Goal: Information Seeking & Learning: Learn about a topic

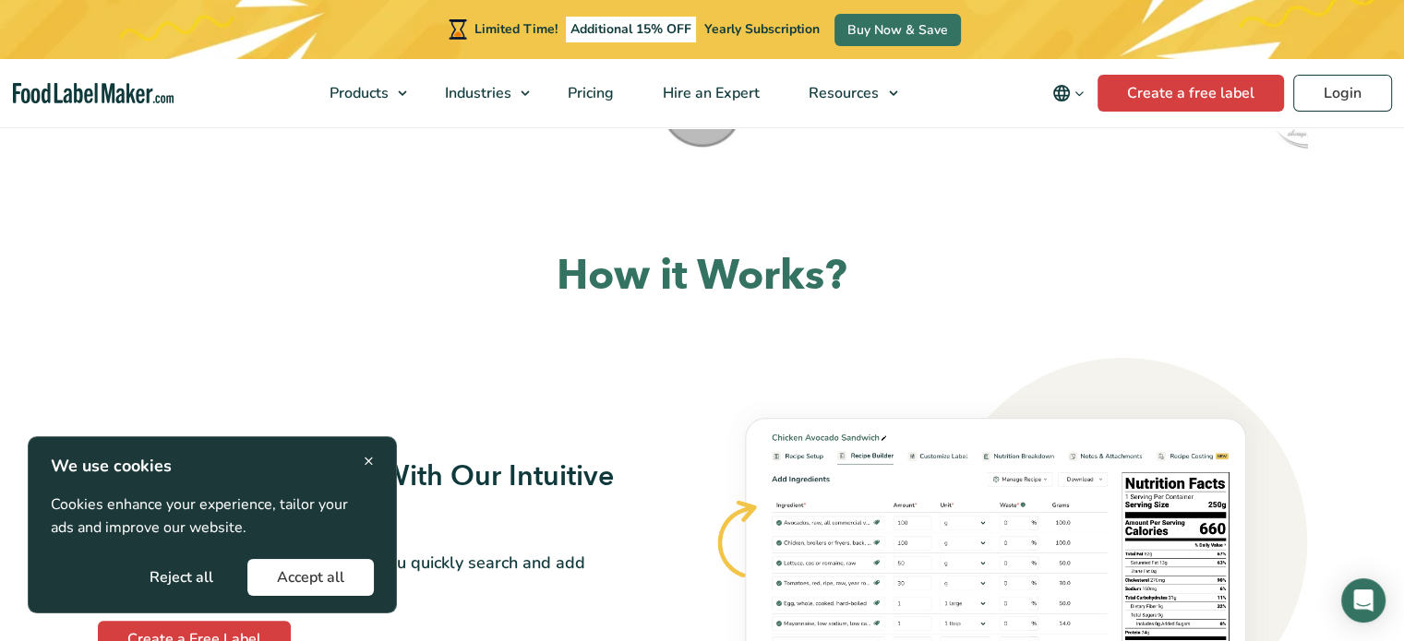
scroll to position [923, 0]
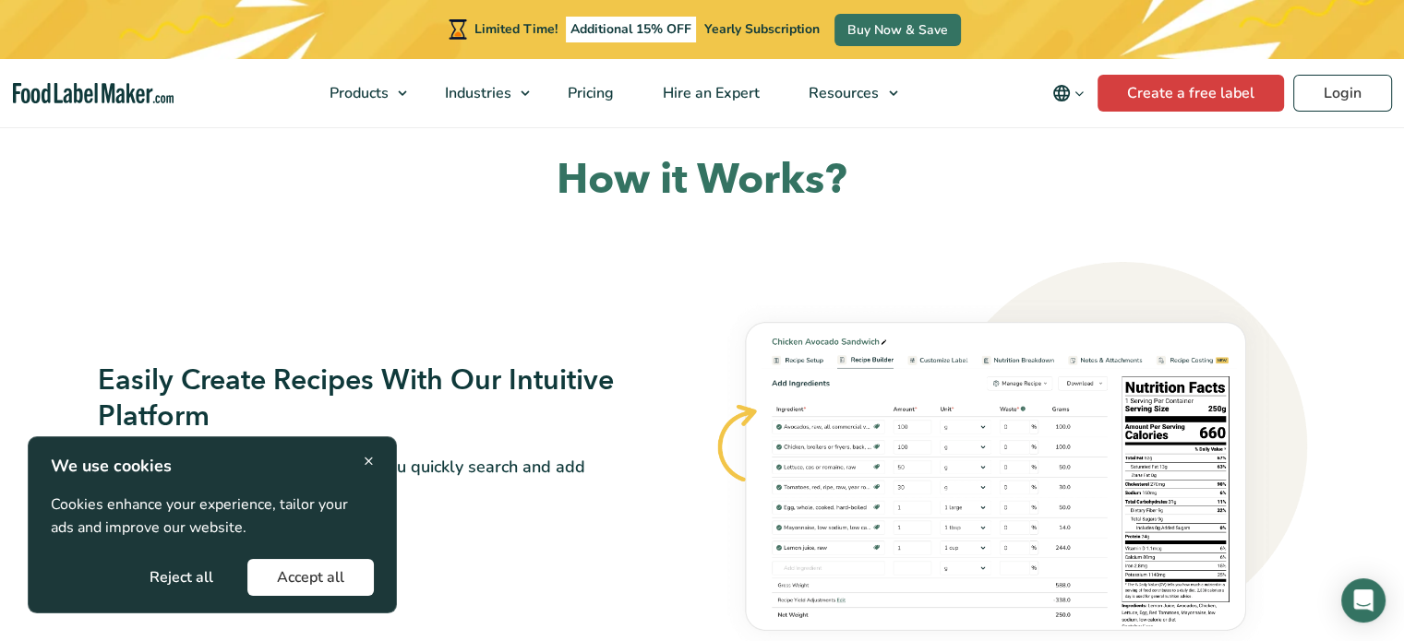
click at [365, 464] on span "×" at bounding box center [369, 461] width 10 height 25
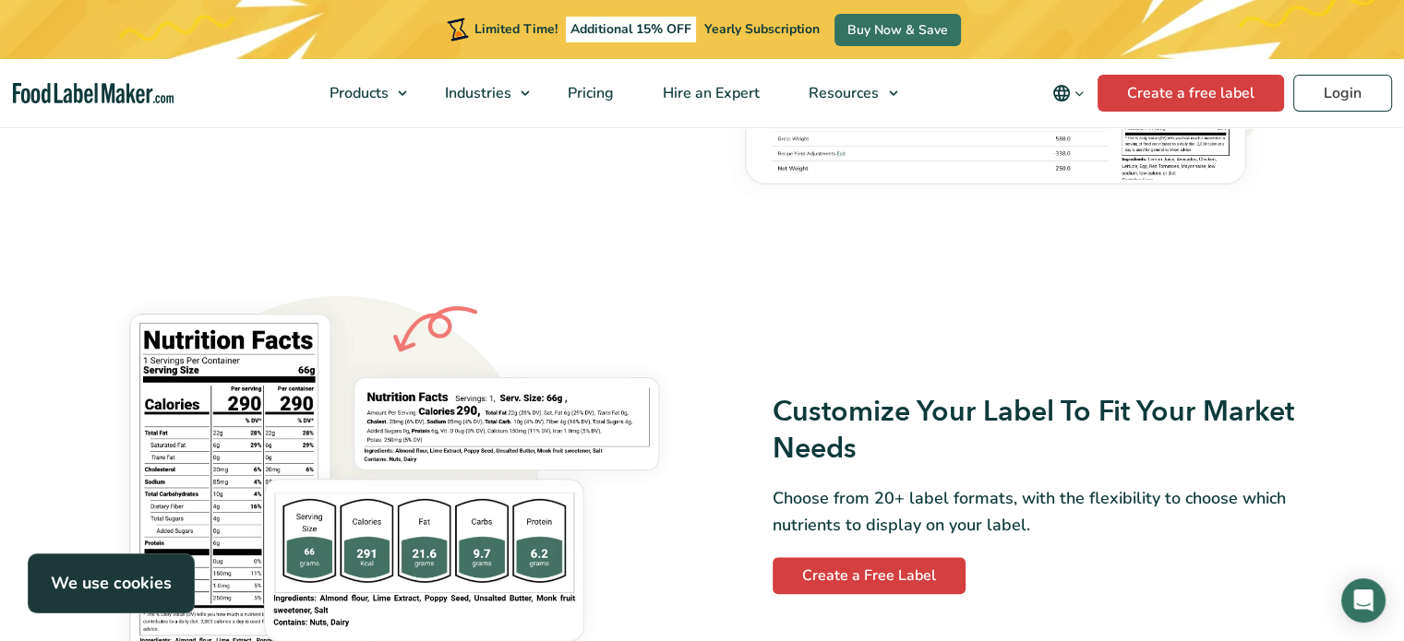
scroll to position [1477, 0]
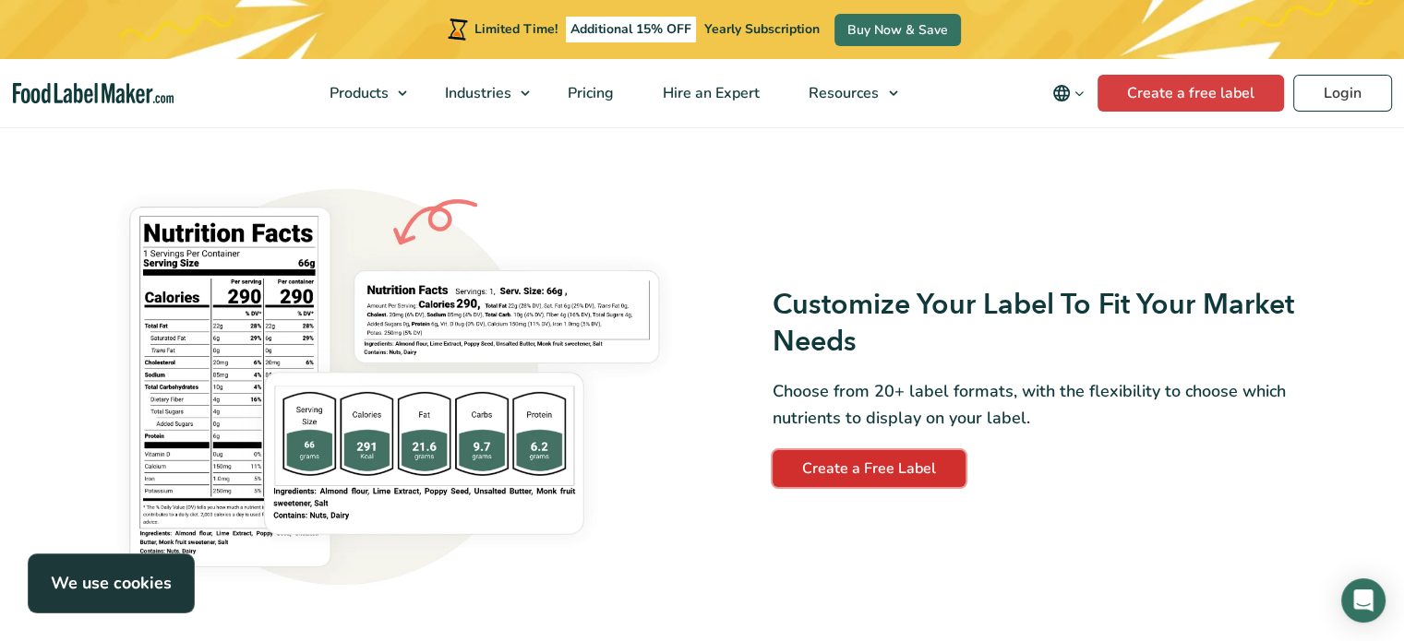
click at [862, 464] on link "Create a Free Label" at bounding box center [868, 468] width 193 height 37
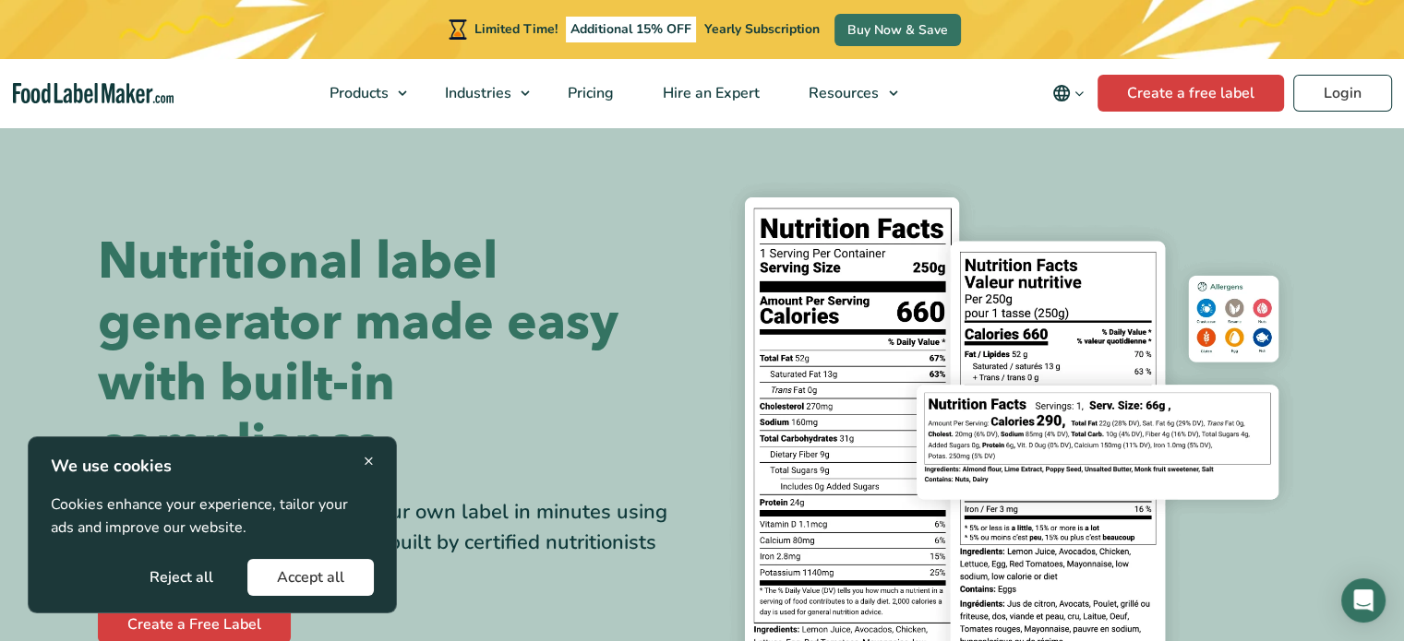
click at [1078, 92] on icon "Change language" at bounding box center [1079, 94] width 14 height 14
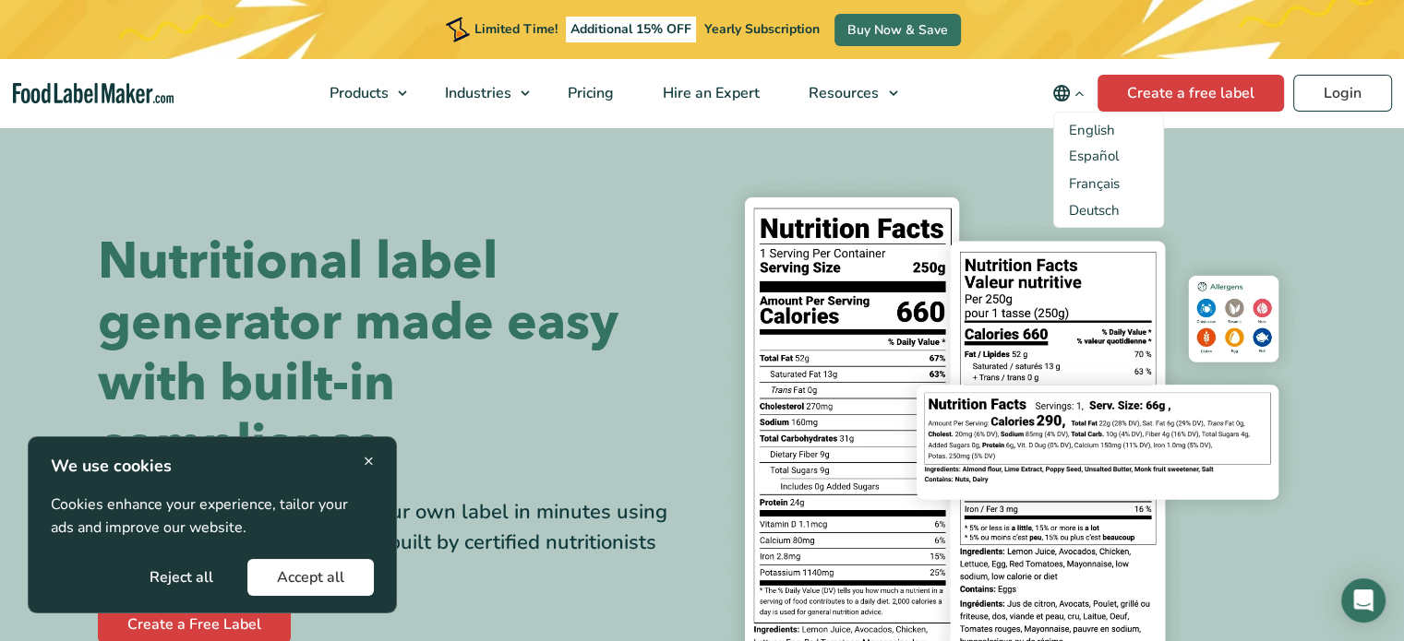
click at [1078, 92] on icon "Change language" at bounding box center [1079, 94] width 14 height 14
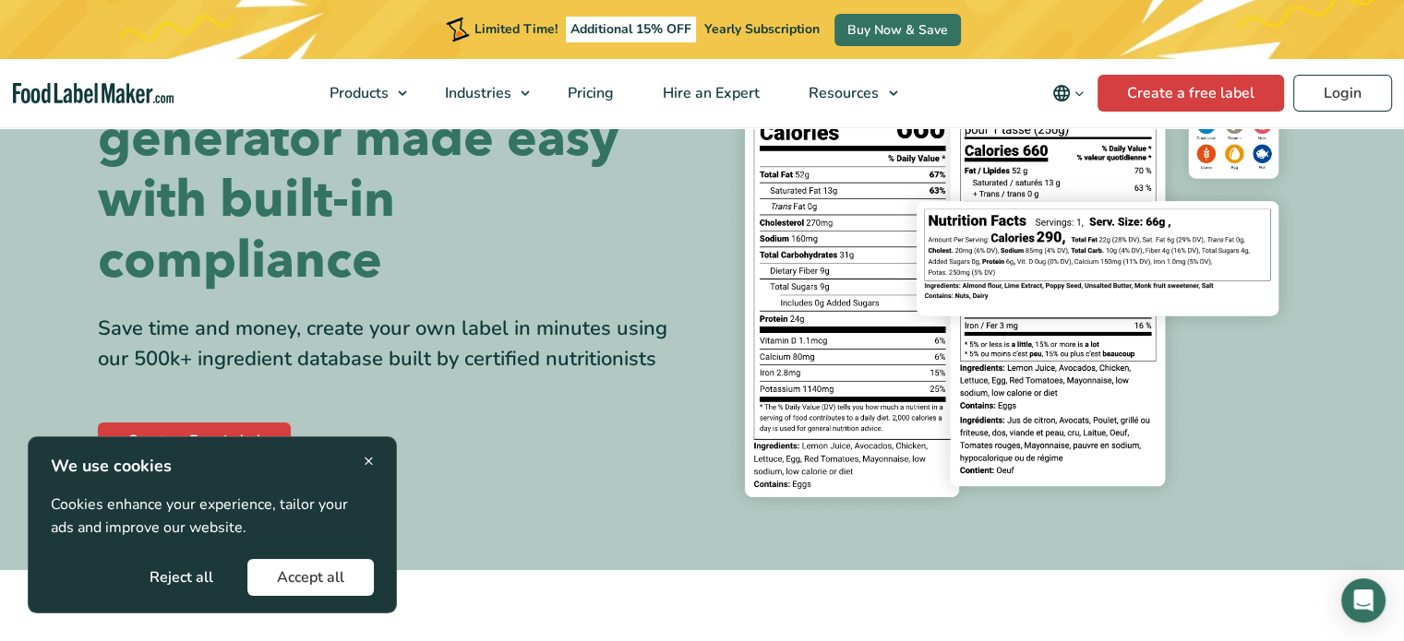
scroll to position [185, 0]
click at [364, 459] on span "×" at bounding box center [369, 461] width 10 height 25
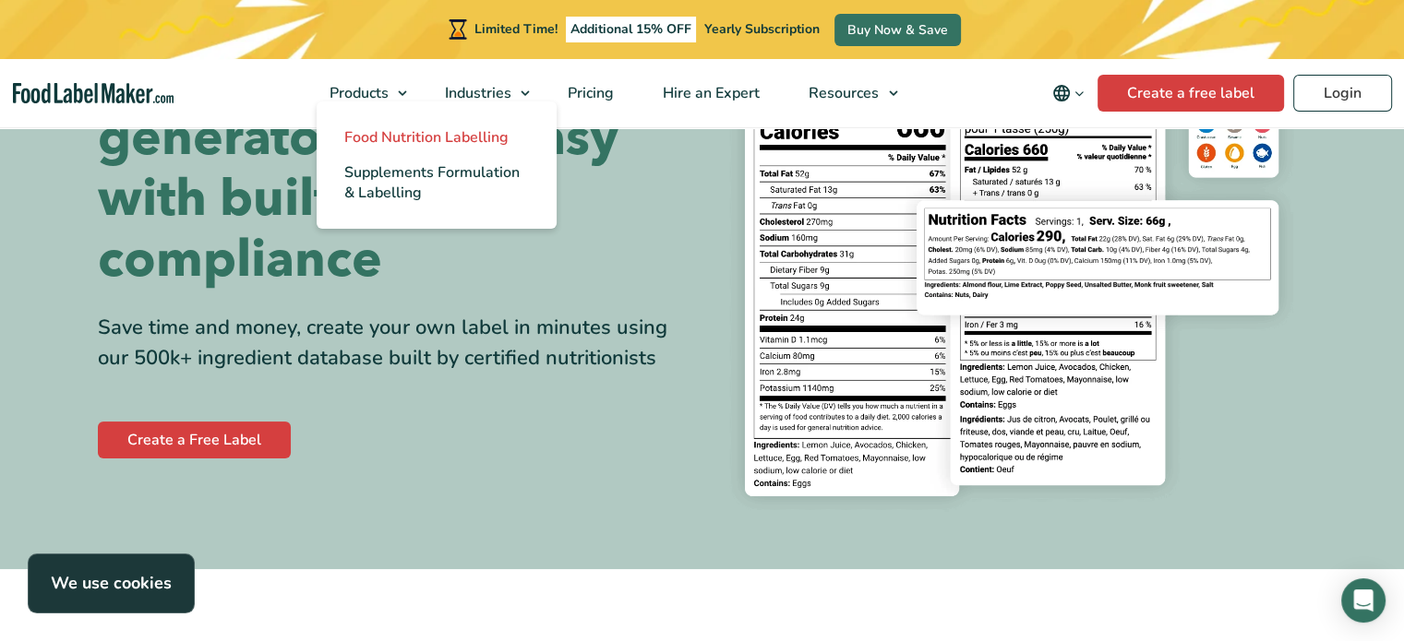
click at [398, 141] on span "Food Nutrition Labelling" at bounding box center [426, 137] width 164 height 20
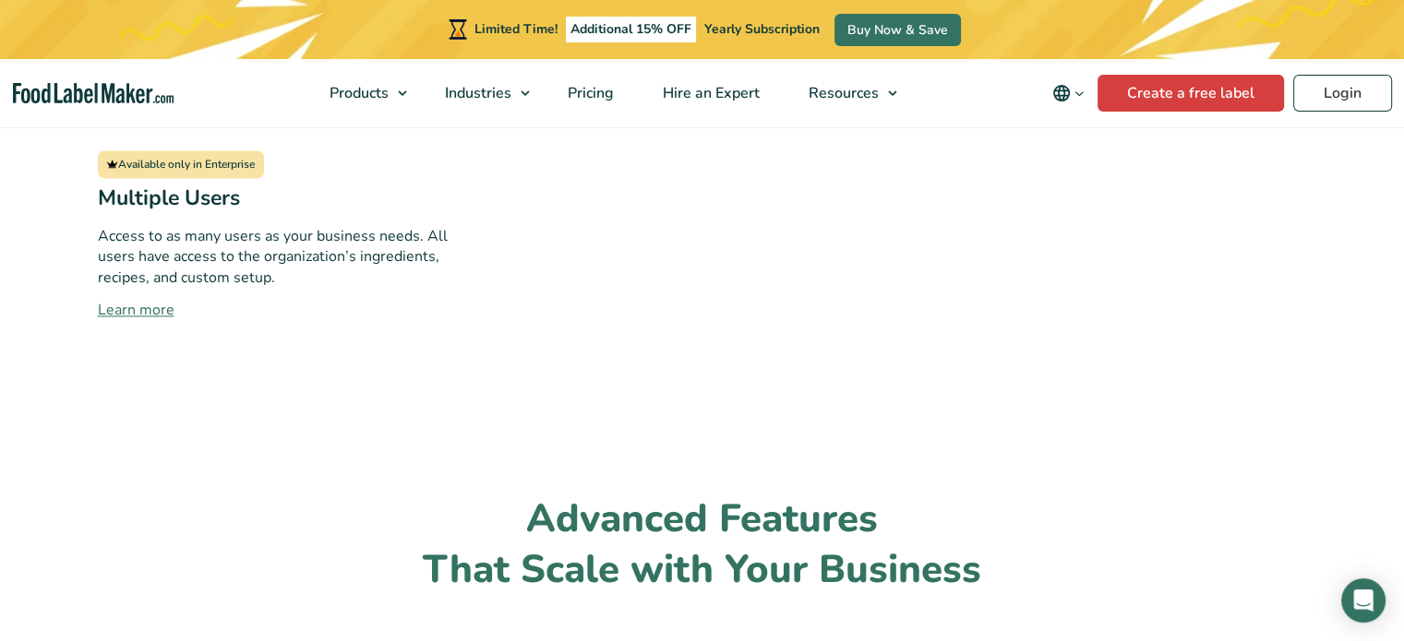
scroll to position [2676, 0]
